Goal: Information Seeking & Learning: Learn about a topic

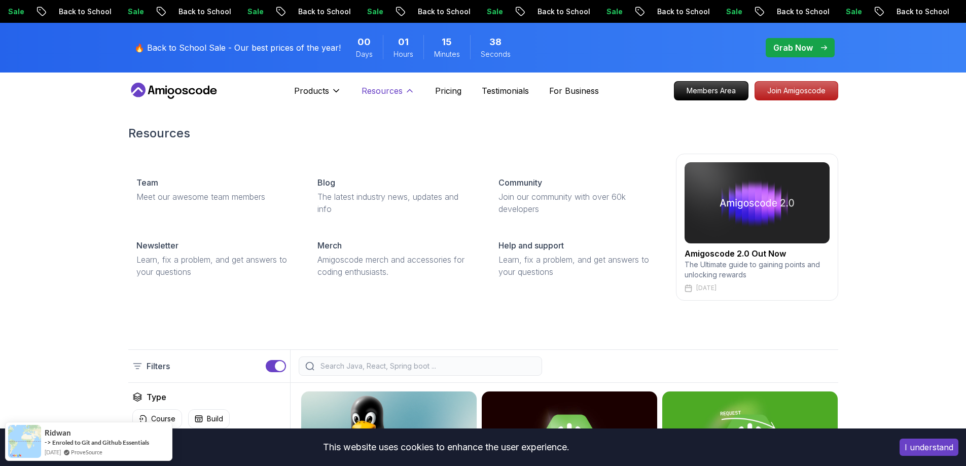
click at [377, 88] on icon at bounding box center [409, 91] width 10 height 10
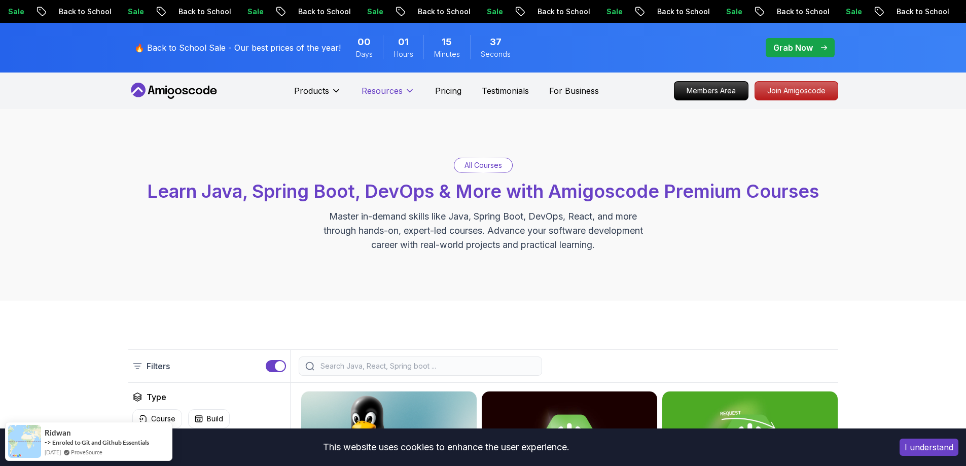
click at [377, 88] on icon at bounding box center [409, 91] width 10 height 10
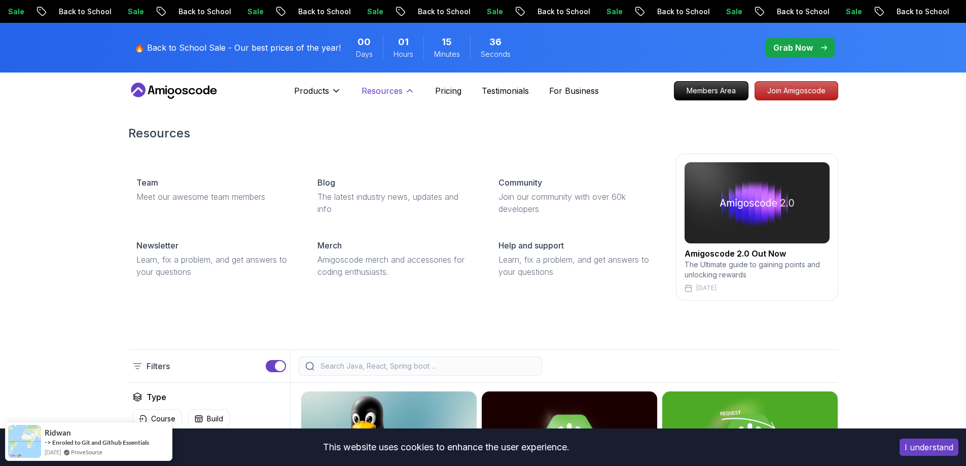
click at [377, 88] on icon at bounding box center [409, 91] width 10 height 10
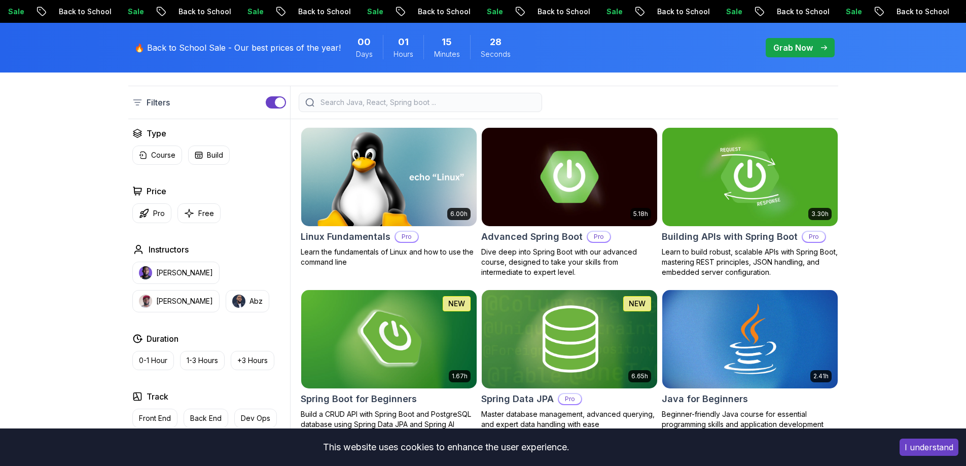
scroll to position [304, 0]
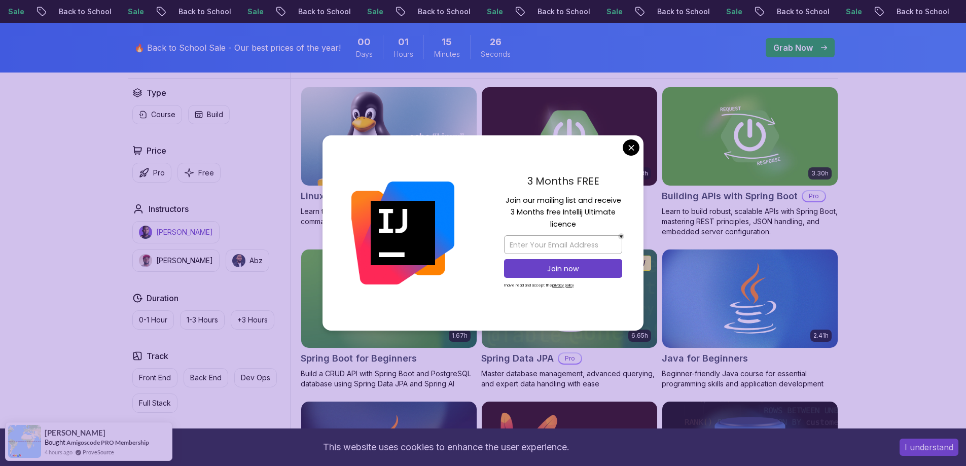
click at [170, 148] on p "Nelson Djalo" at bounding box center [184, 232] width 57 height 10
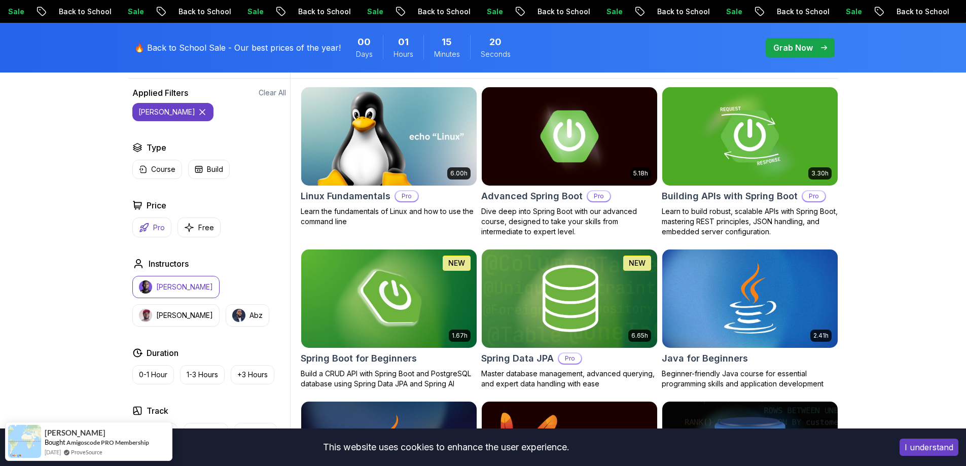
click at [156, 148] on p "Pro" at bounding box center [159, 228] width 12 height 10
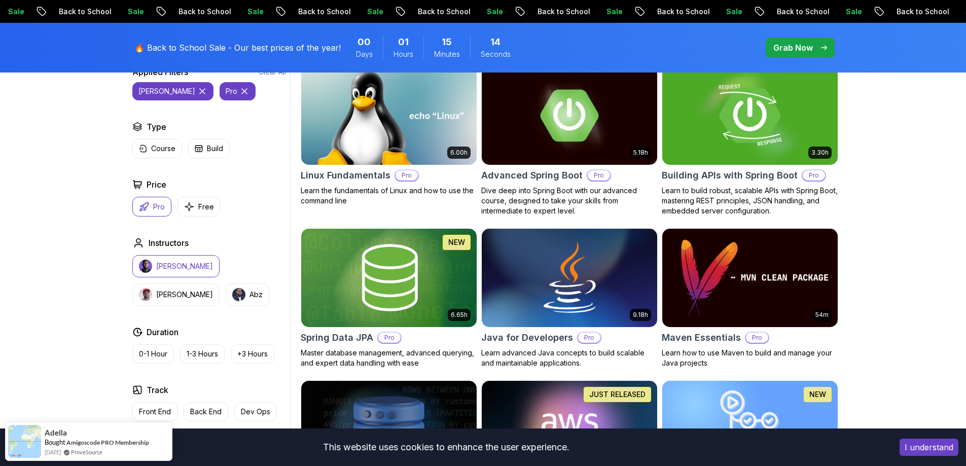
scroll to position [253, 0]
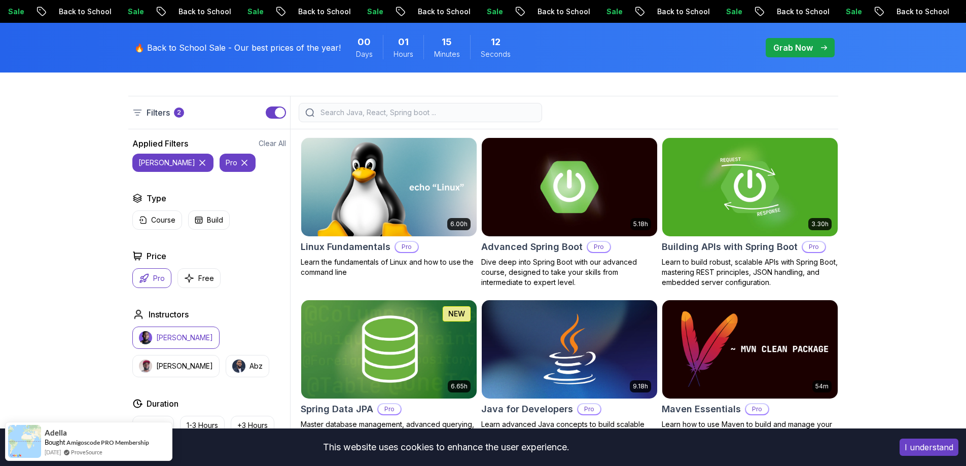
click at [355, 115] on input "search" at bounding box center [426, 112] width 217 height 10
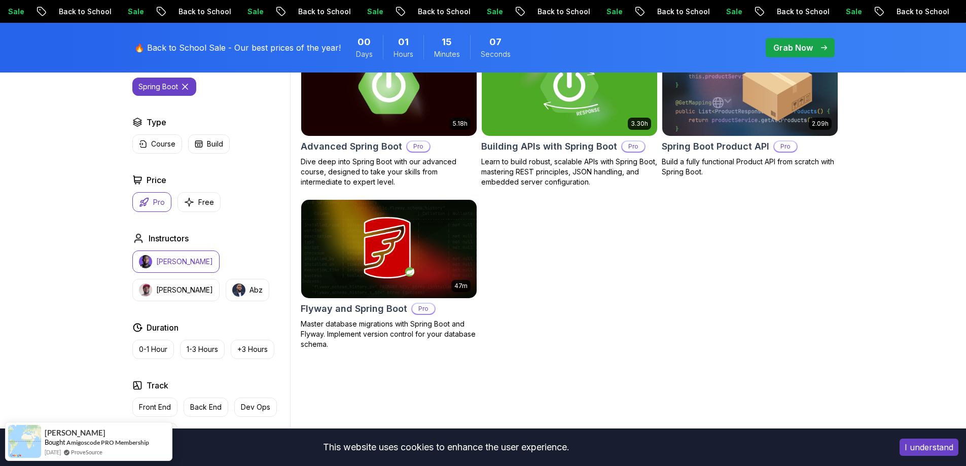
scroll to position [355, 0]
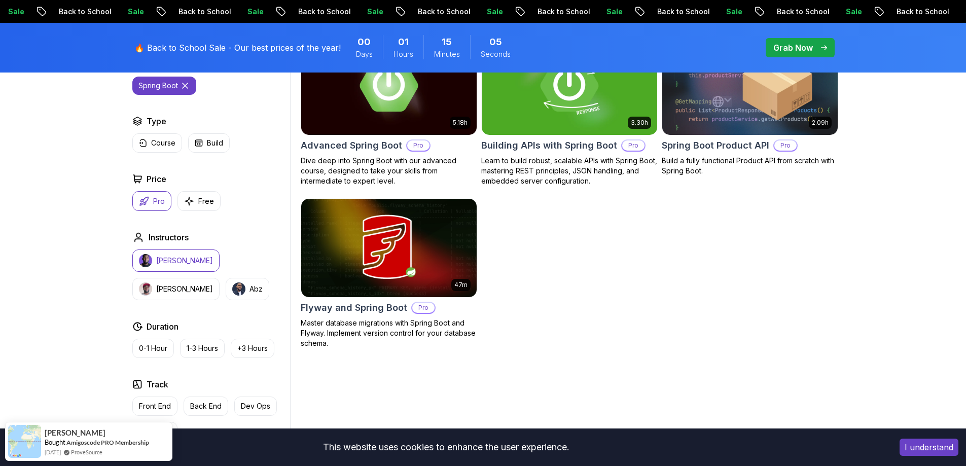
type input "spring boot"
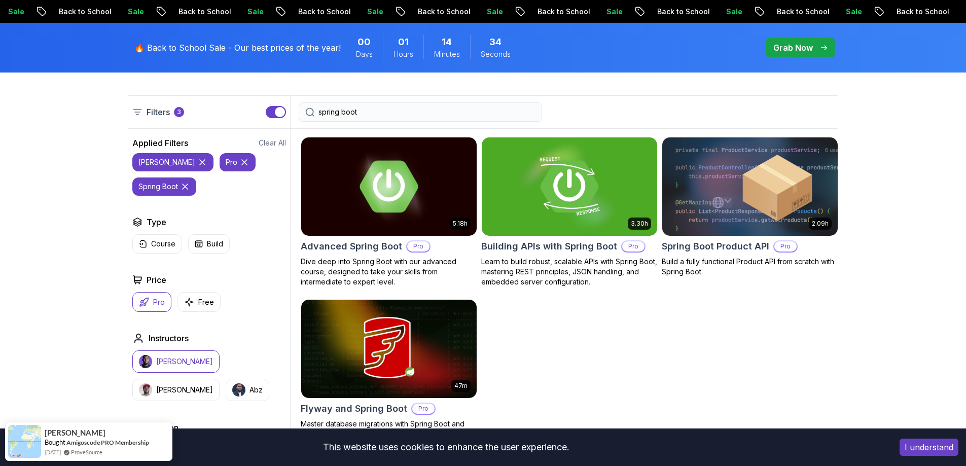
scroll to position [253, 0]
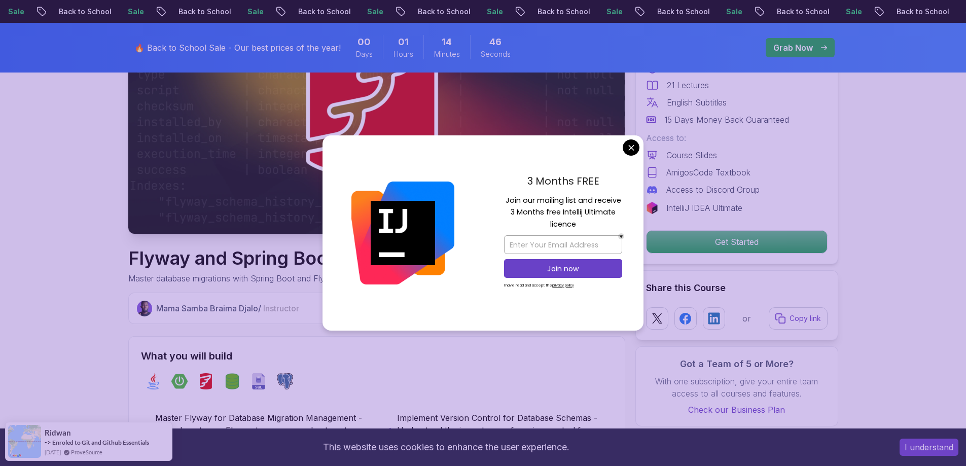
scroll to position [203, 0]
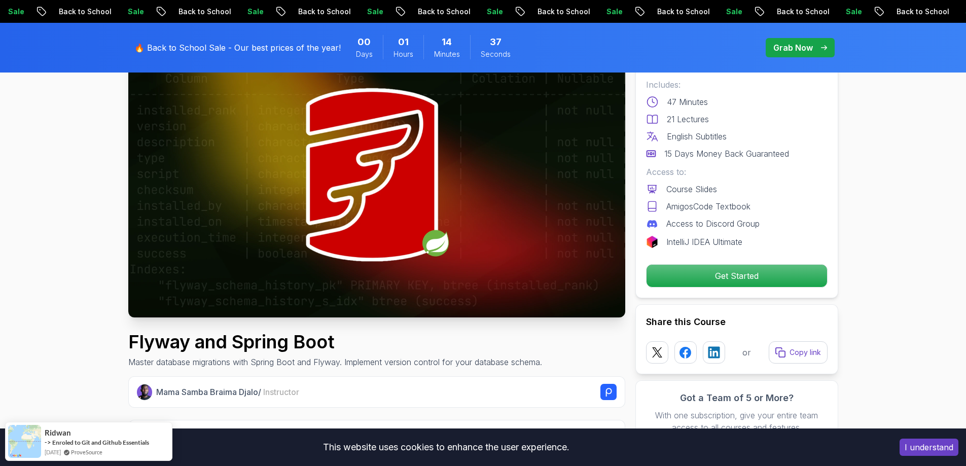
scroll to position [51, 0]
